Goal: Find specific page/section: Find specific page/section

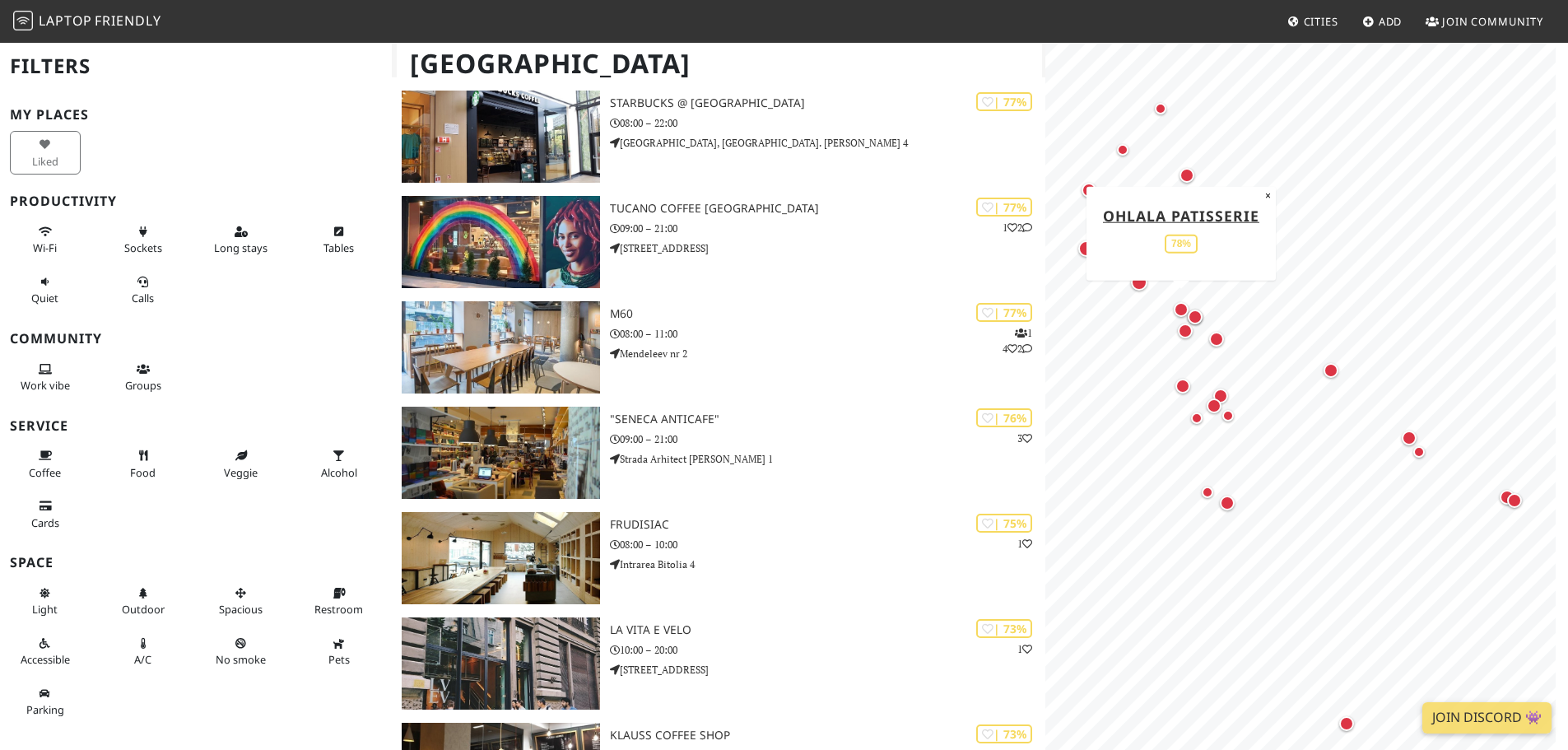
scroll to position [658, 0]
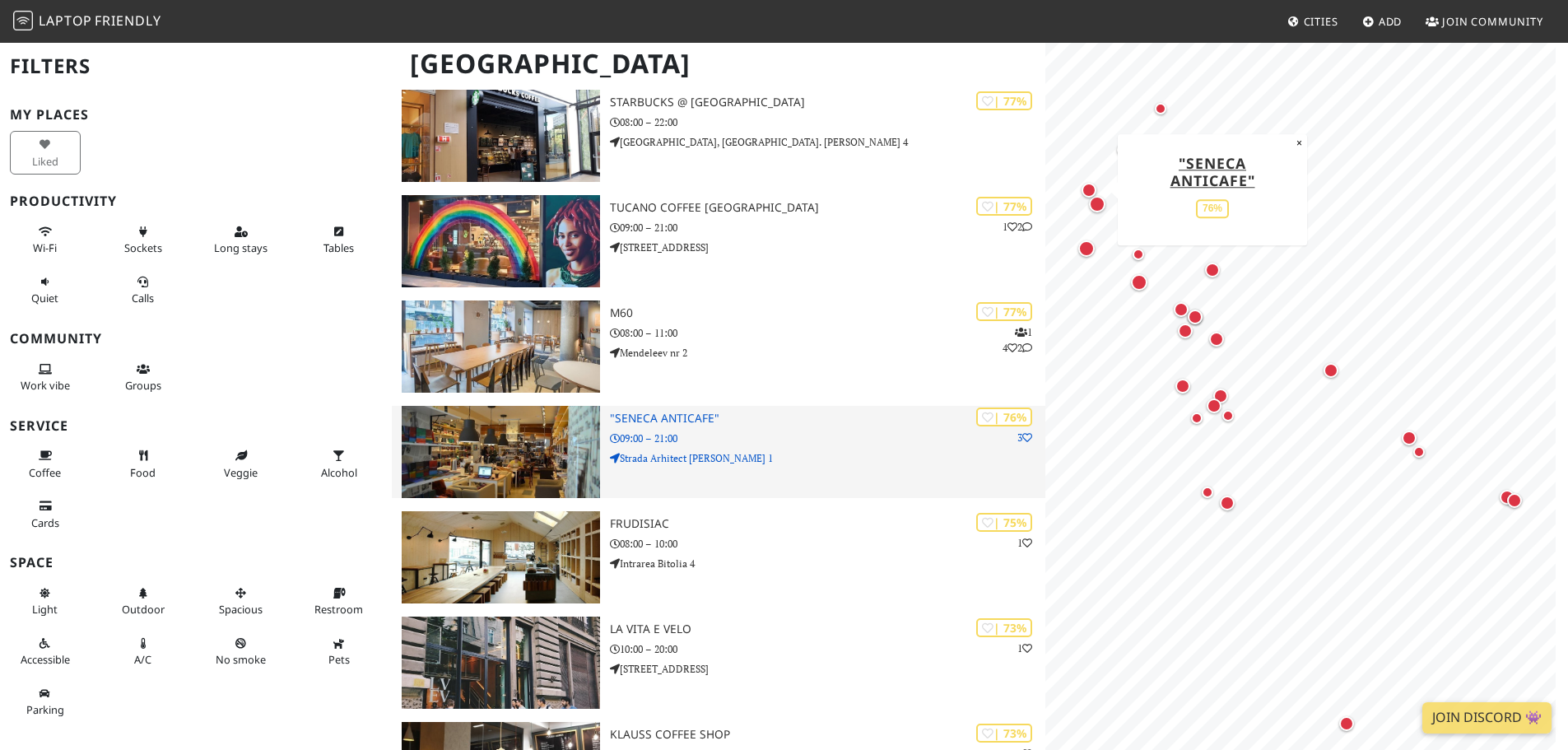
click at [660, 422] on h3 ""Seneca Anticafe"" at bounding box center [828, 419] width 436 height 14
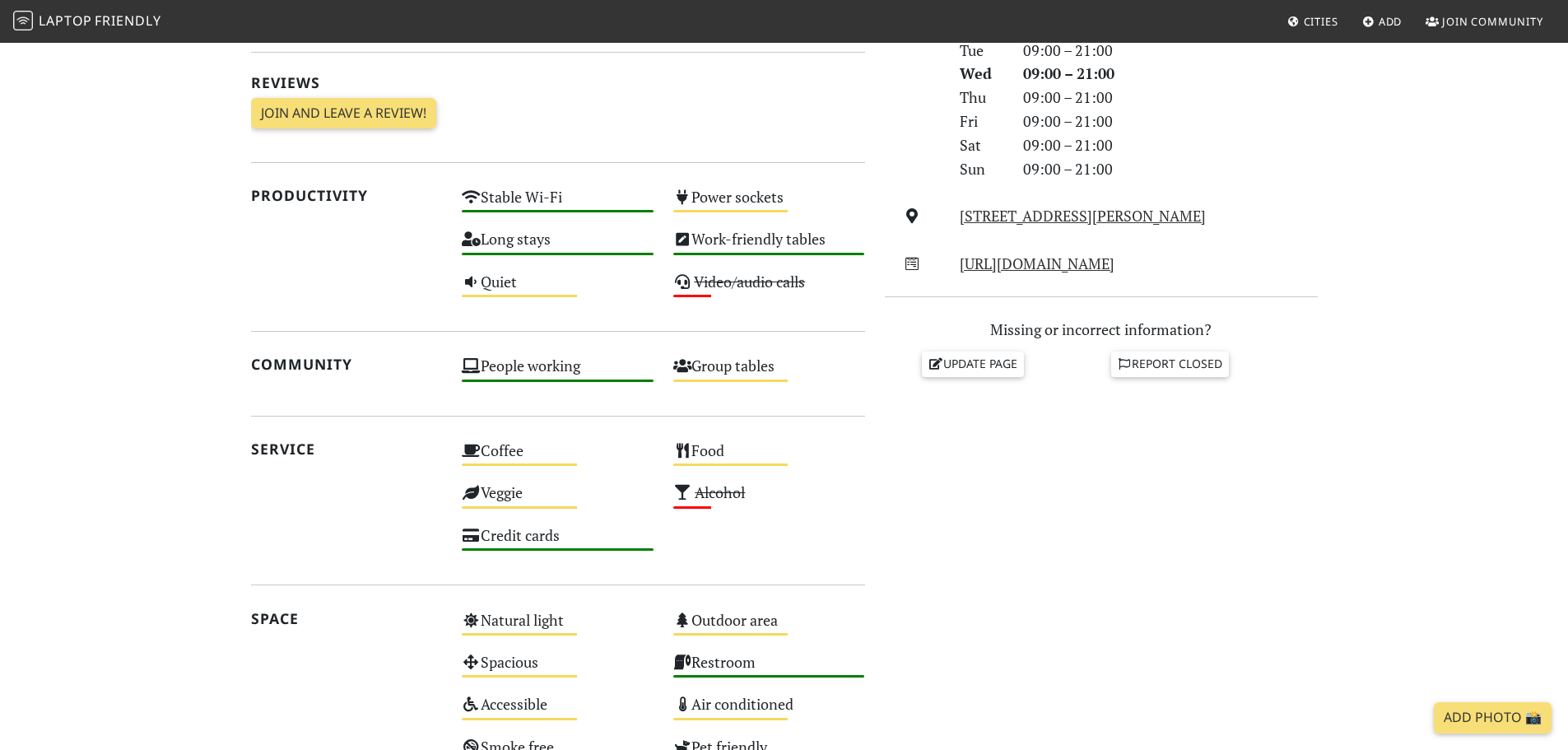
scroll to position [577, 0]
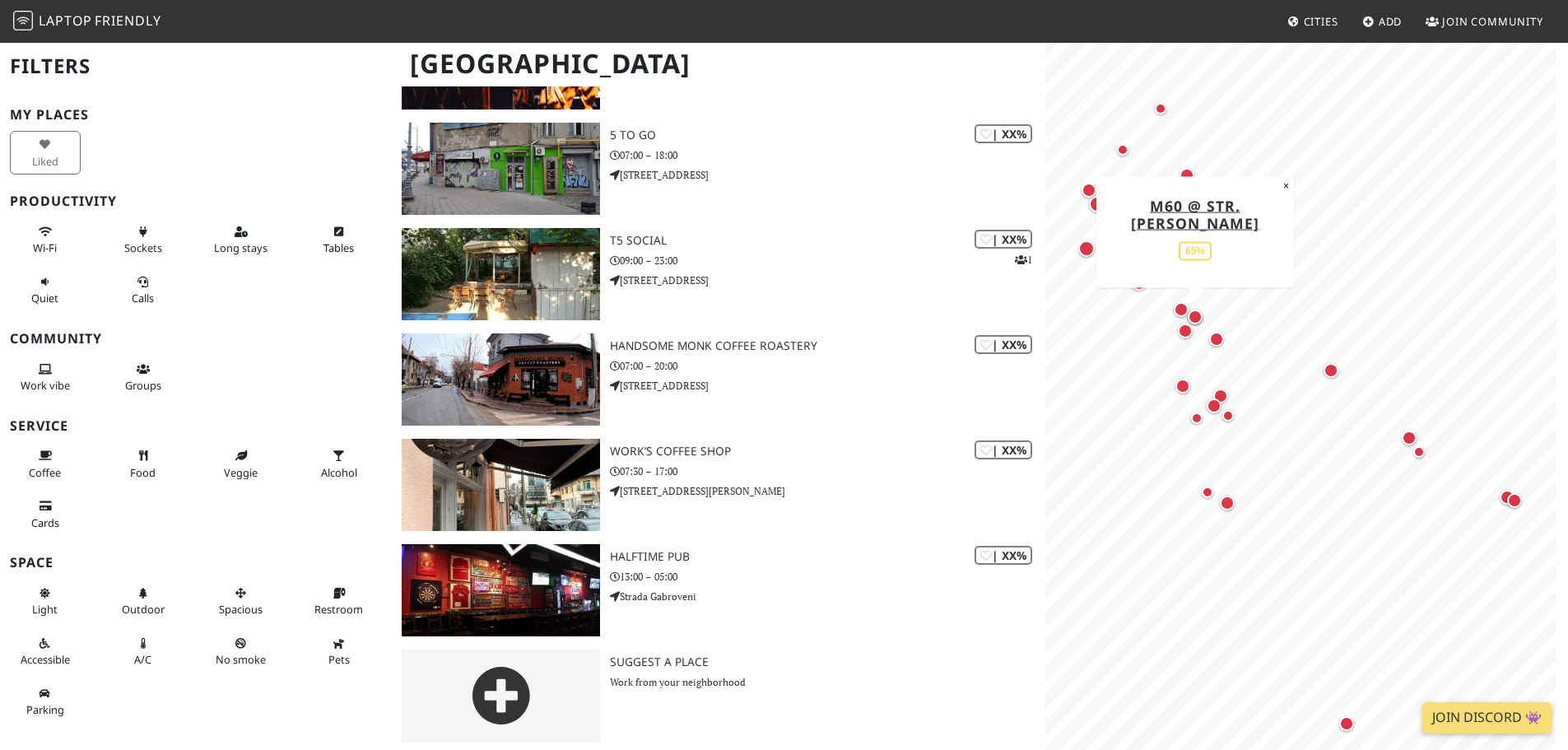
scroll to position [2421, 0]
